Goal: Navigation & Orientation: Find specific page/section

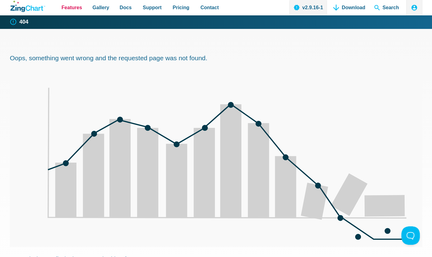
click at [72, 10] on span "Features" at bounding box center [72, 7] width 21 height 8
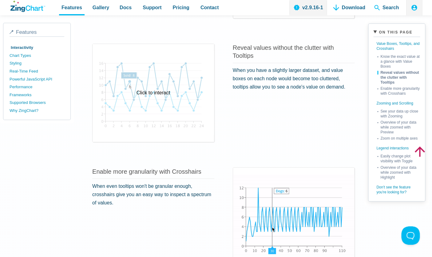
click at [157, 103] on div "Click to interact" at bounding box center [154, 93] width 122 height 98
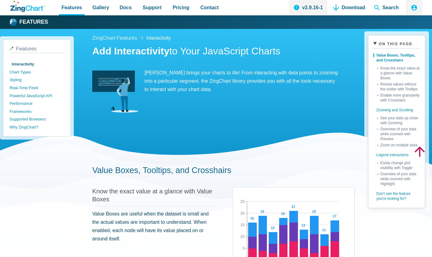
scroll to position [267, 0]
